Goal: Information Seeking & Learning: Learn about a topic

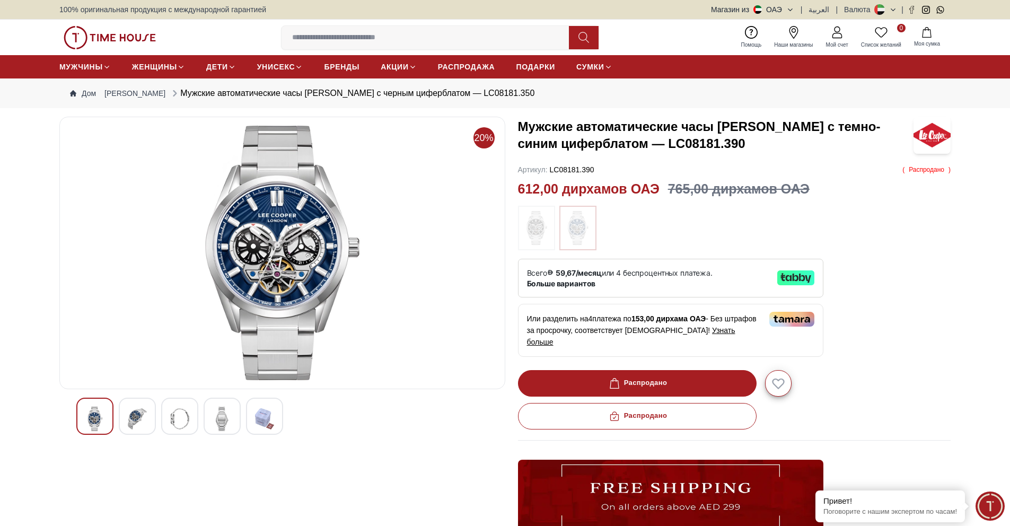
click at [338, 252] on img at bounding box center [282, 253] width 428 height 255
click at [320, 244] on img at bounding box center [282, 253] width 428 height 255
click at [277, 308] on img at bounding box center [282, 253] width 428 height 255
click at [299, 268] on img at bounding box center [282, 253] width 428 height 255
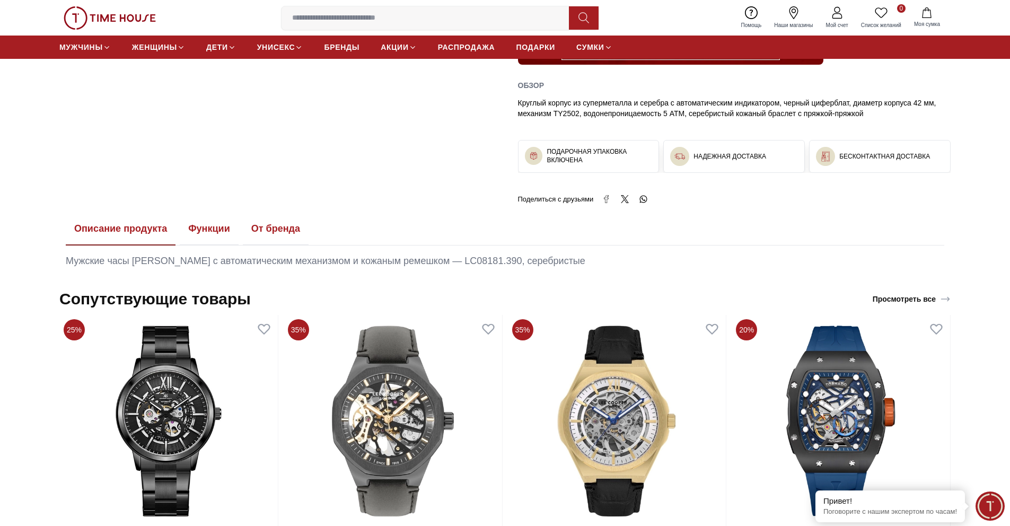
scroll to position [469, 0]
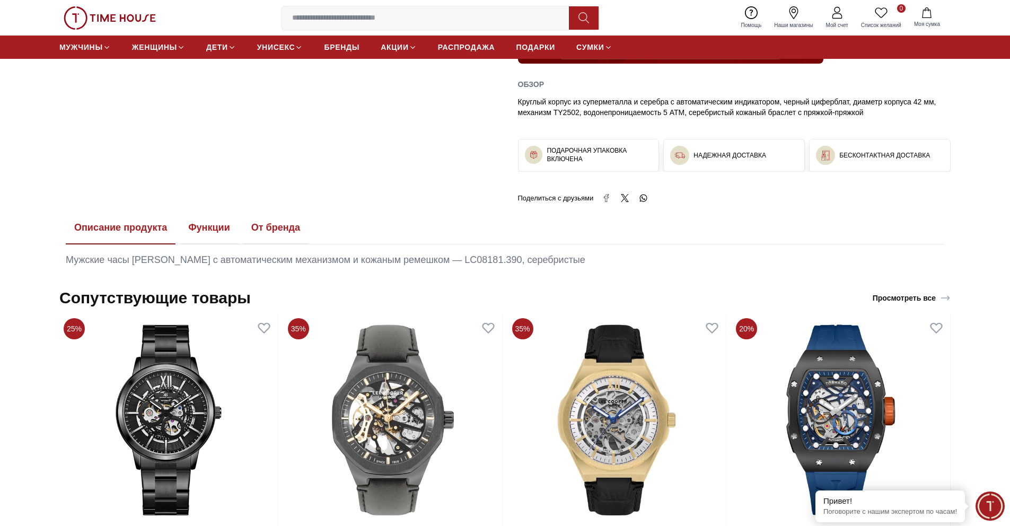
click at [230, 222] on font "Функции" at bounding box center [208, 227] width 41 height 11
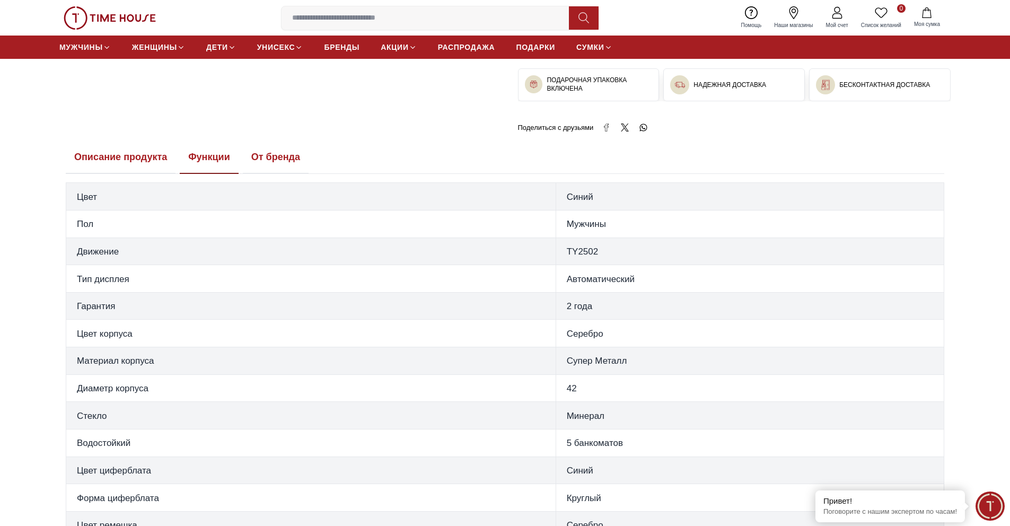
scroll to position [545, 0]
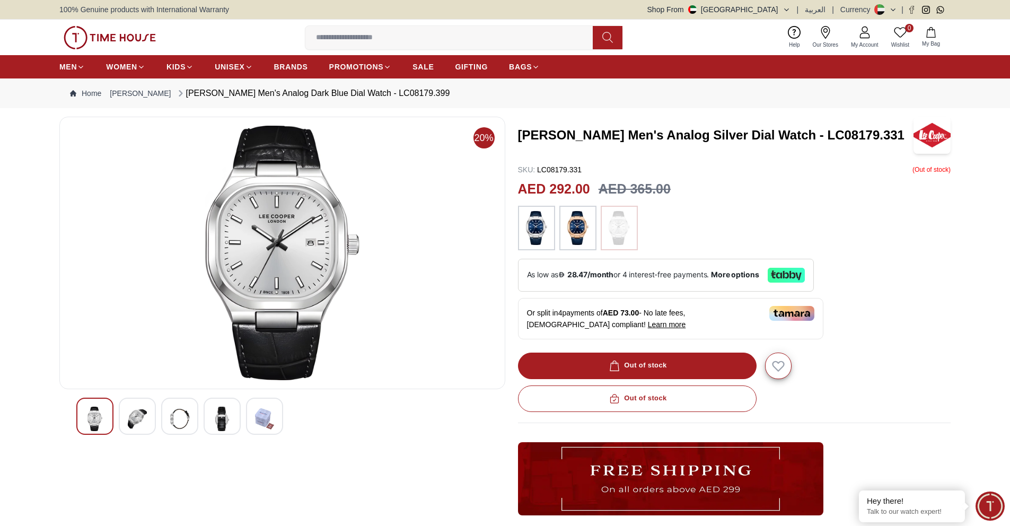
click at [217, 276] on img at bounding box center [282, 253] width 428 height 255
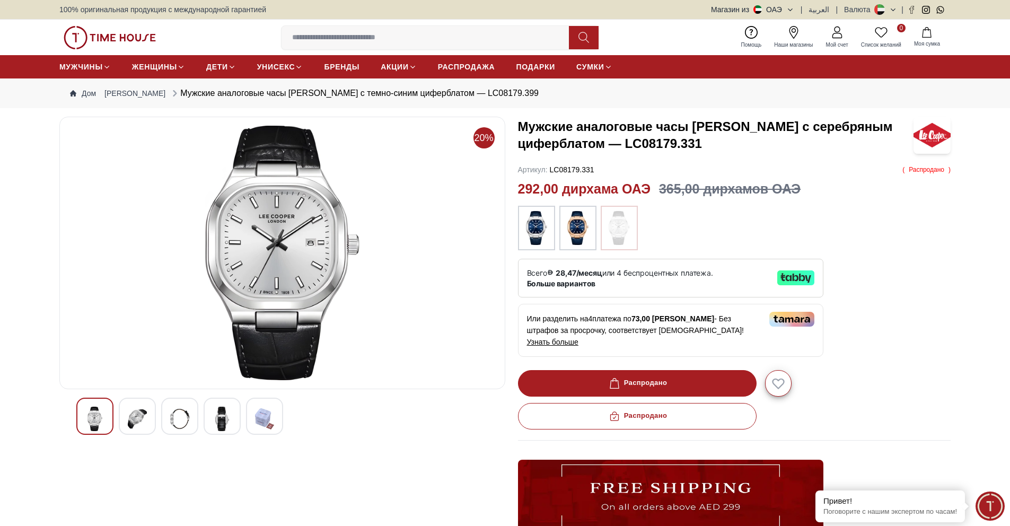
click at [277, 259] on img at bounding box center [282, 253] width 428 height 255
click at [296, 277] on img at bounding box center [282, 253] width 428 height 255
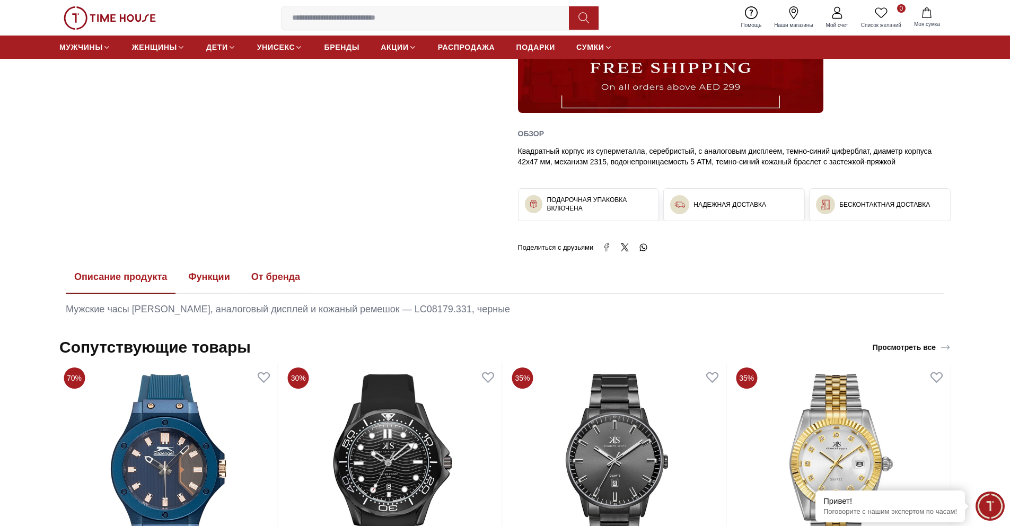
scroll to position [424, 0]
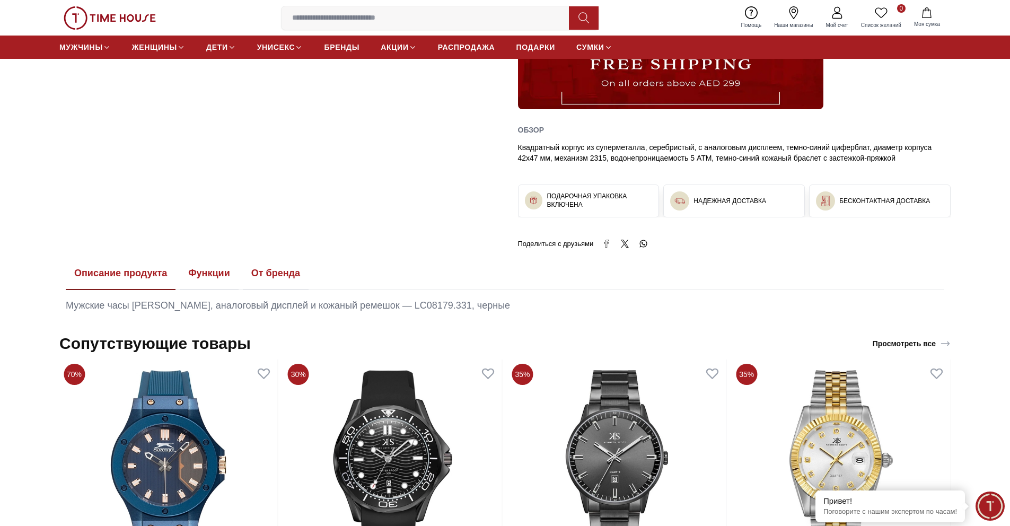
click at [209, 268] on font "Функции" at bounding box center [208, 273] width 41 height 11
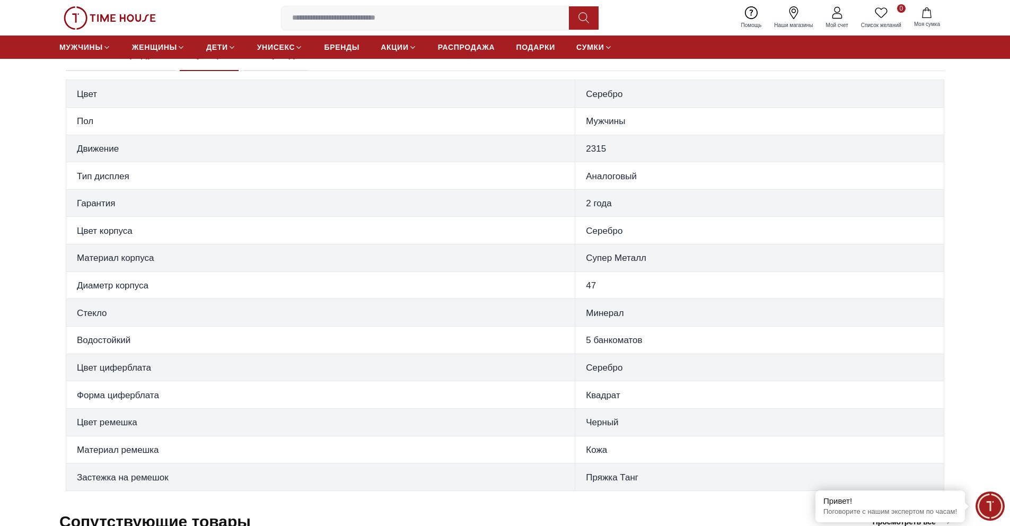
scroll to position [663, 0]
